Goal: Find specific page/section: Find specific page/section

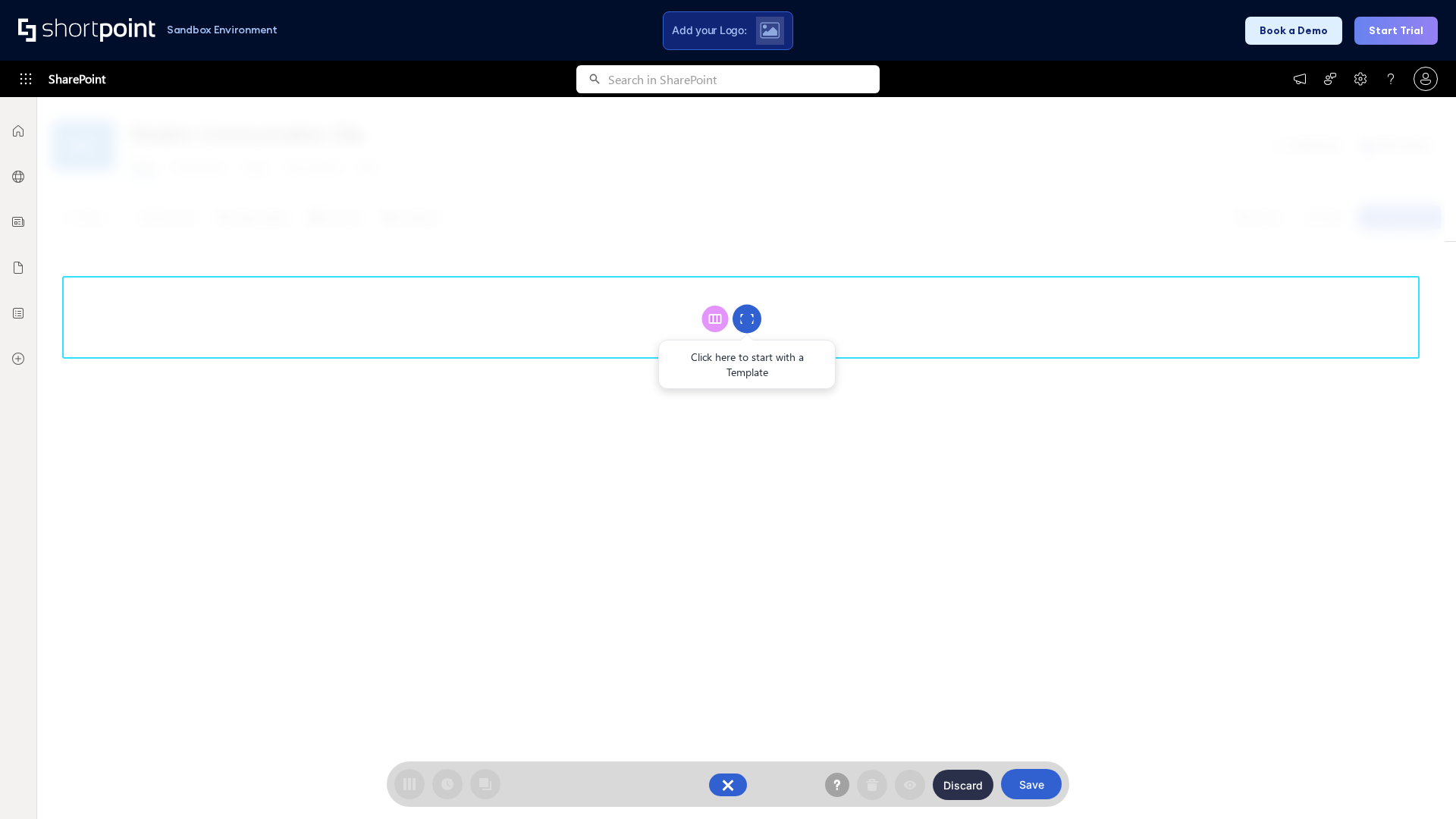
click at [747, 318] on circle at bounding box center [747, 319] width 29 height 29
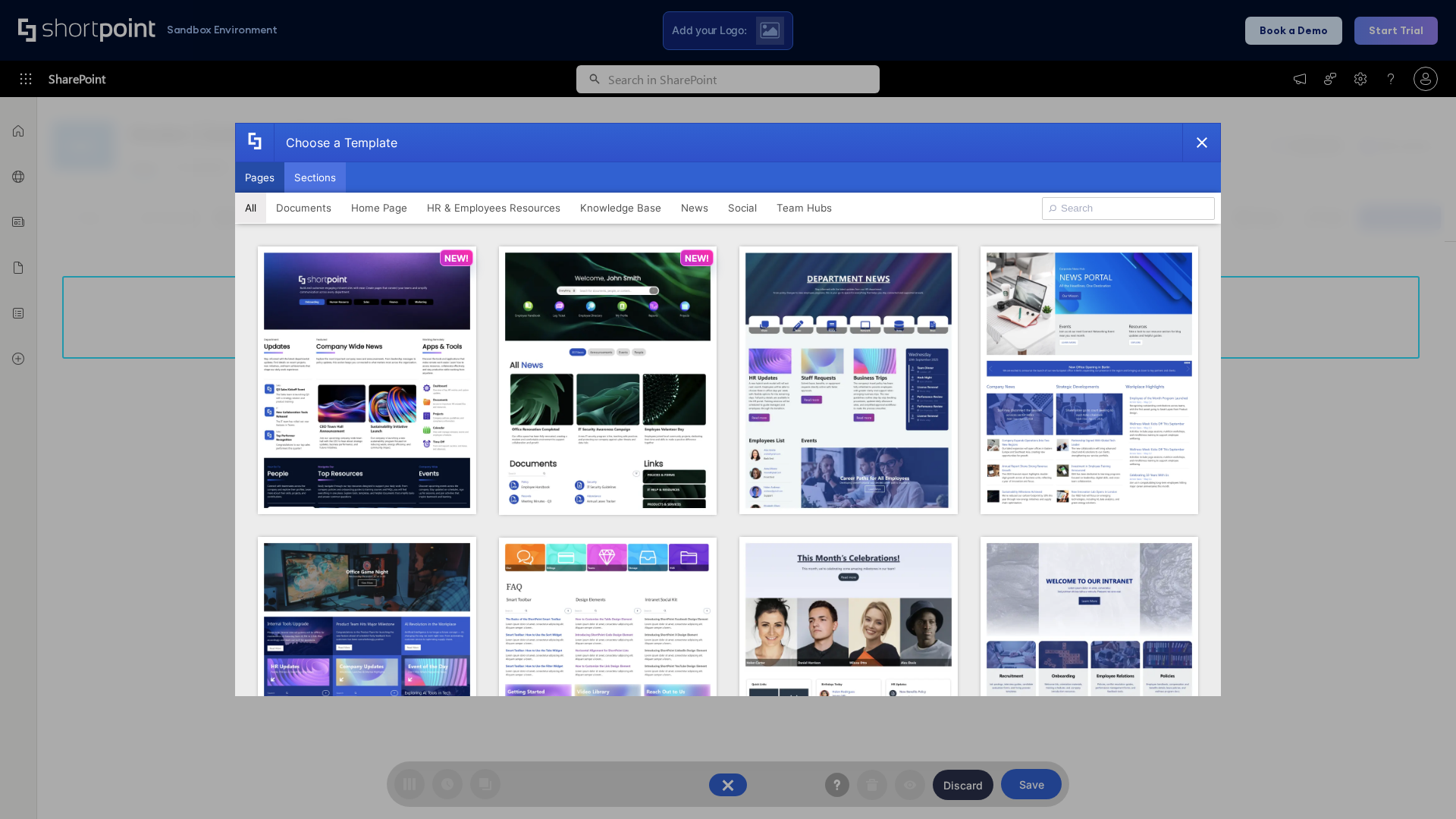
click at [315, 177] on button "Sections" at bounding box center [315, 177] width 61 height 30
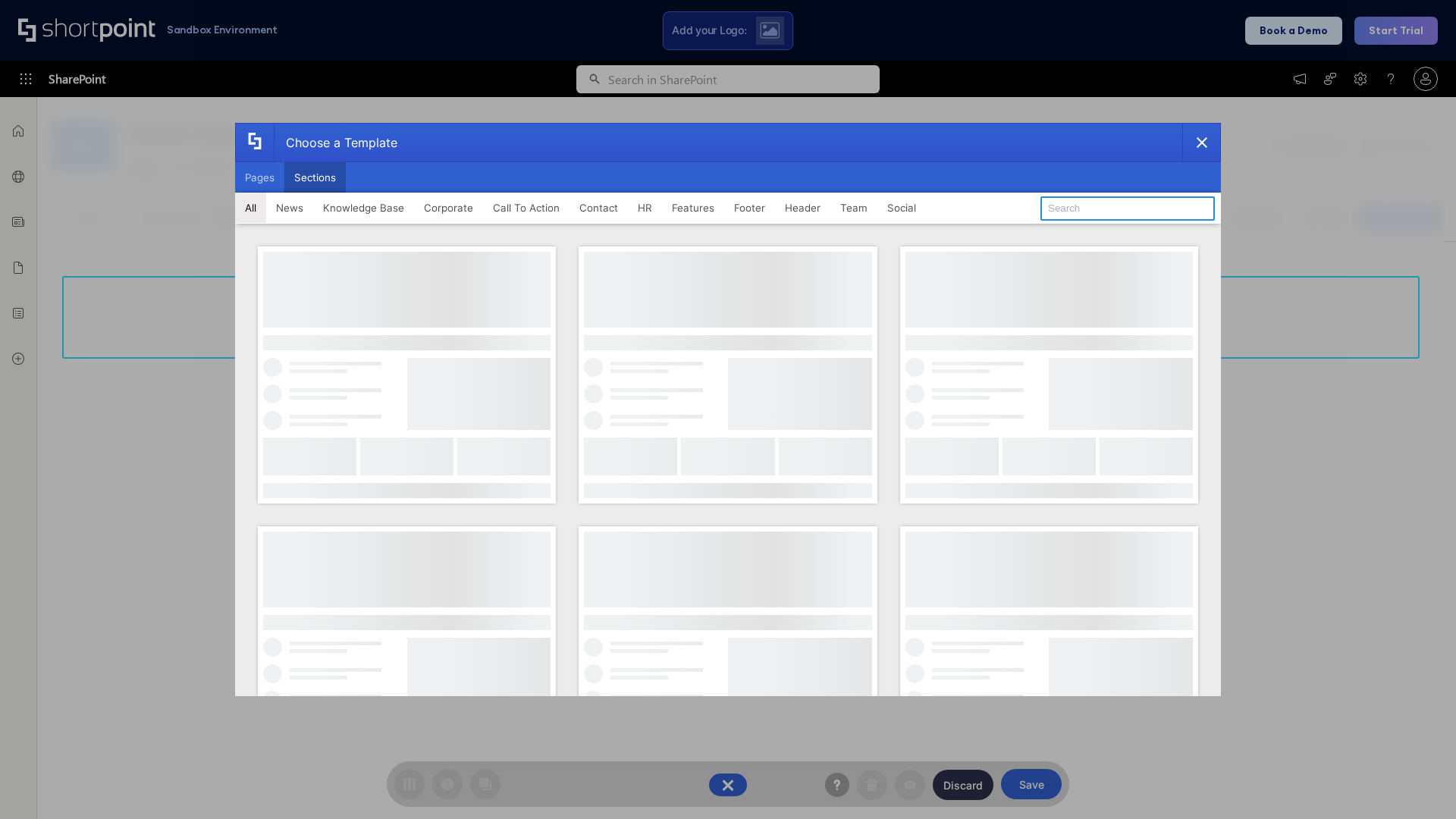
type input "Team Dashboard 2"
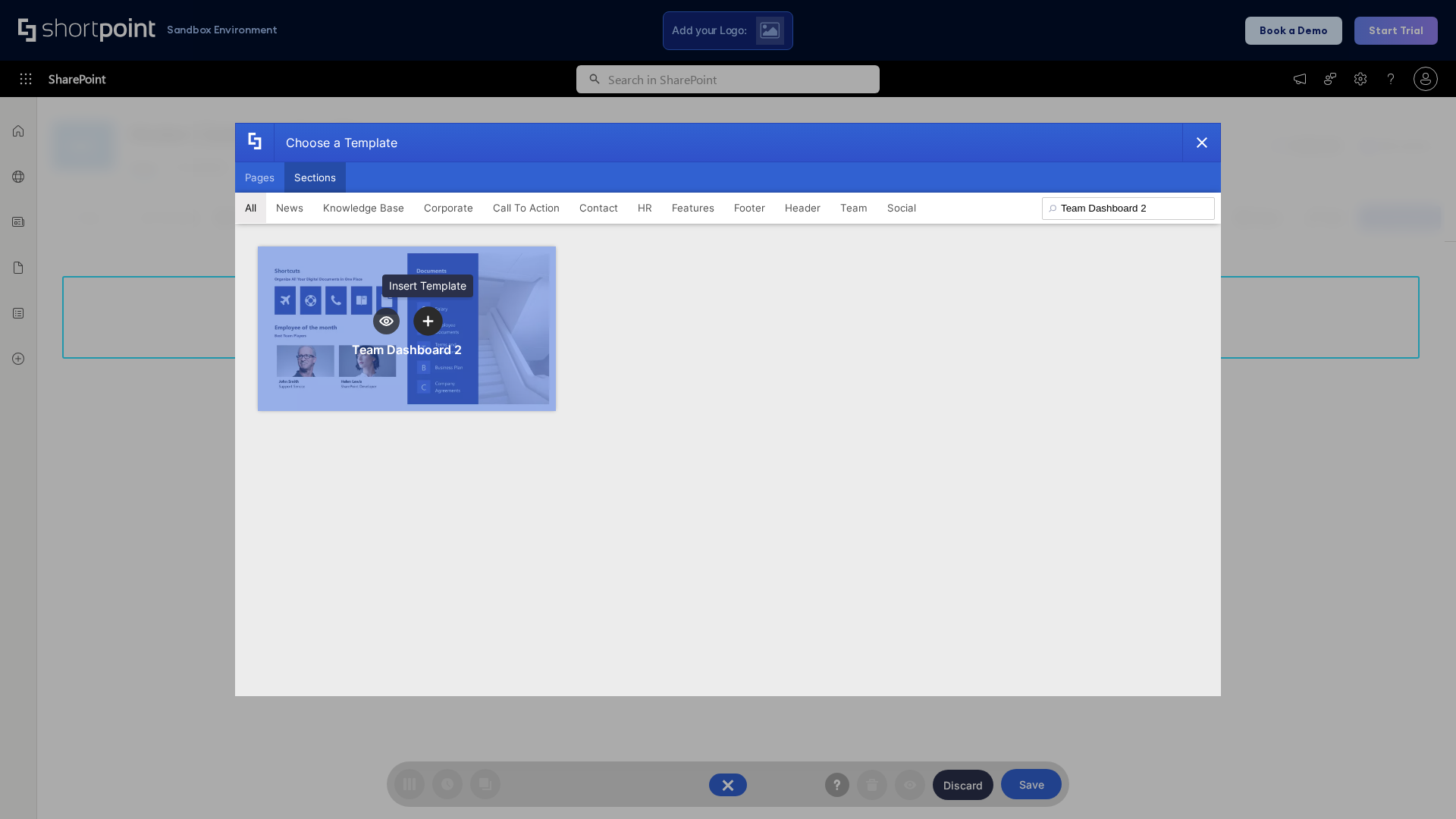
click at [428, 321] on icon "template selector" at bounding box center [427, 320] width 10 height 10
